Goal: Use online tool/utility

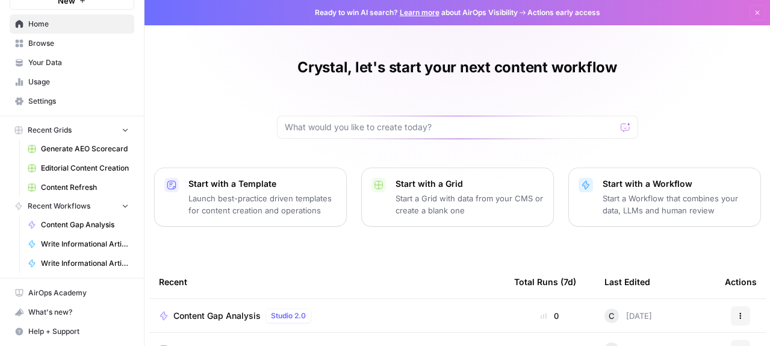
scroll to position [82, 0]
click at [98, 230] on span "Content Gap Analysis" at bounding box center [85, 224] width 88 height 11
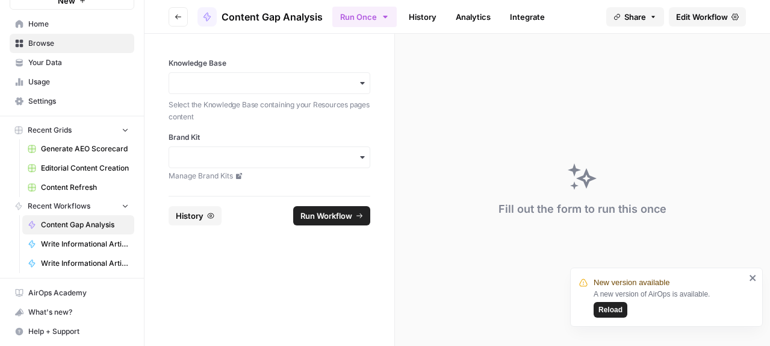
click at [622, 307] on span "Reload" at bounding box center [610, 309] width 24 height 11
